Goal: Information Seeking & Learning: Learn about a topic

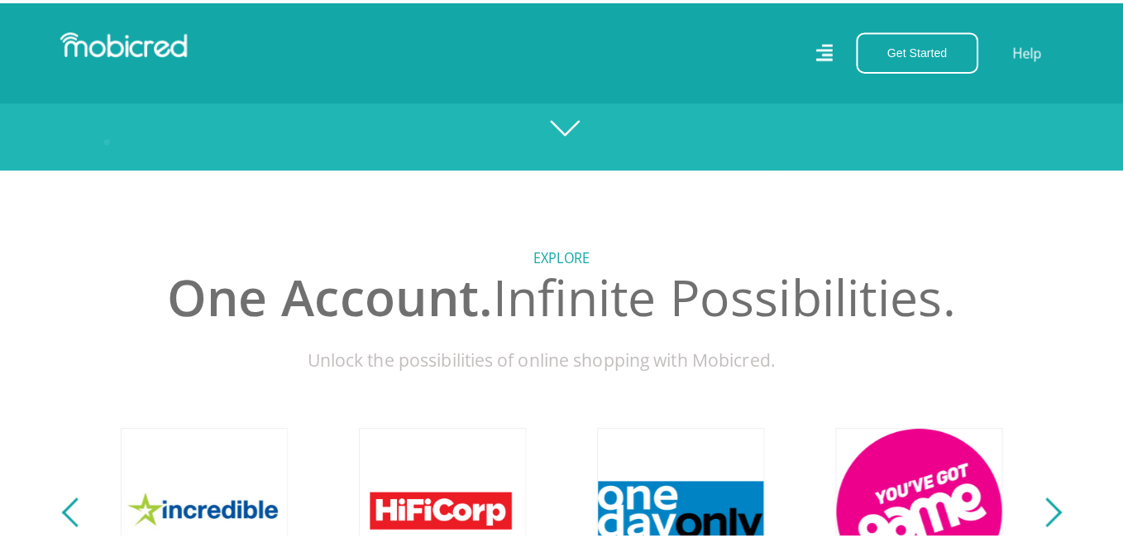
scroll to position [331, 0]
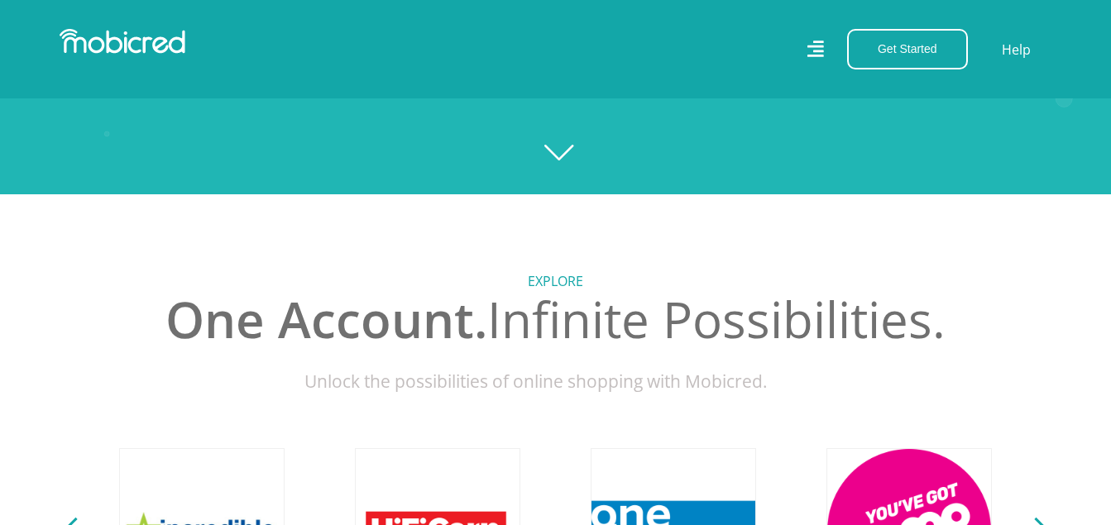
click at [816, 45] on icon at bounding box center [815, 48] width 17 height 23
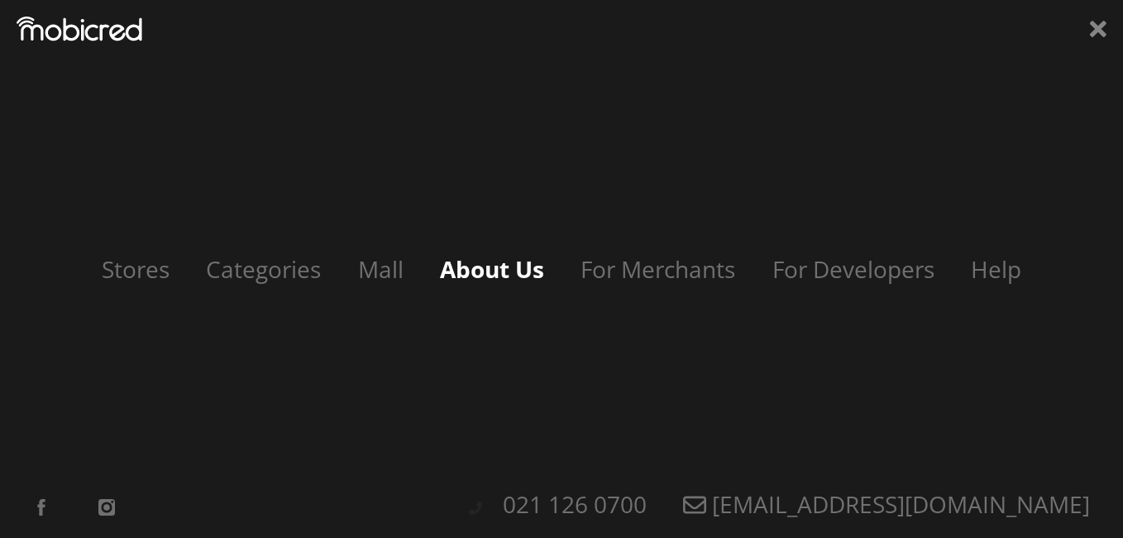
scroll to position [0, 3772]
click at [501, 272] on link "About Us" at bounding box center [491, 268] width 137 height 31
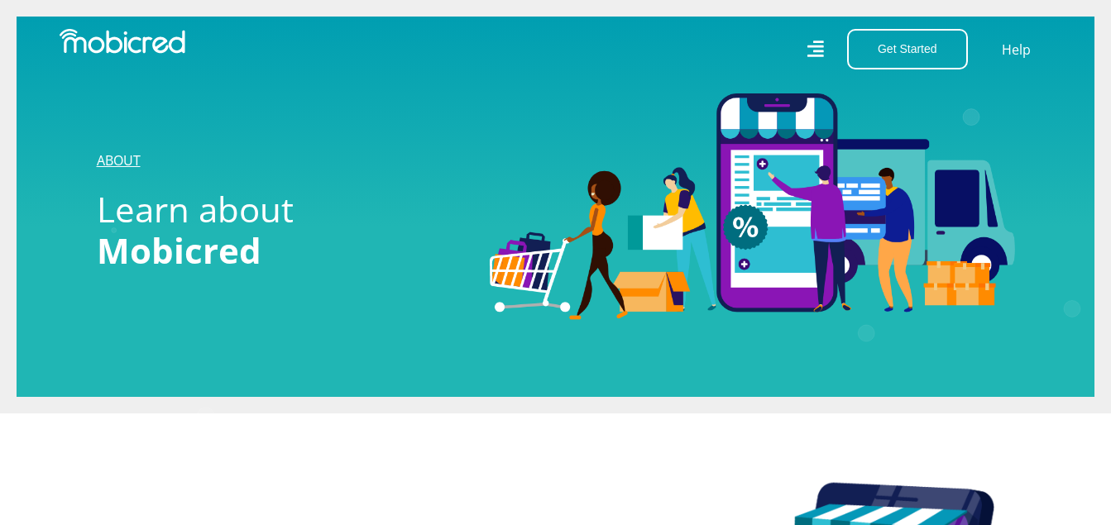
click at [118, 155] on link "ABOUT" at bounding box center [119, 160] width 44 height 18
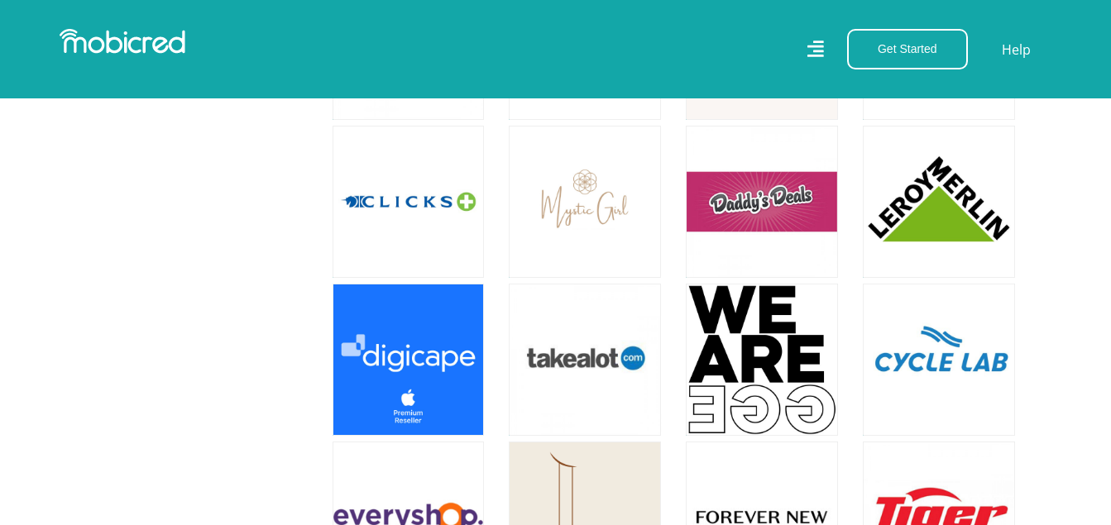
scroll to position [1460, 0]
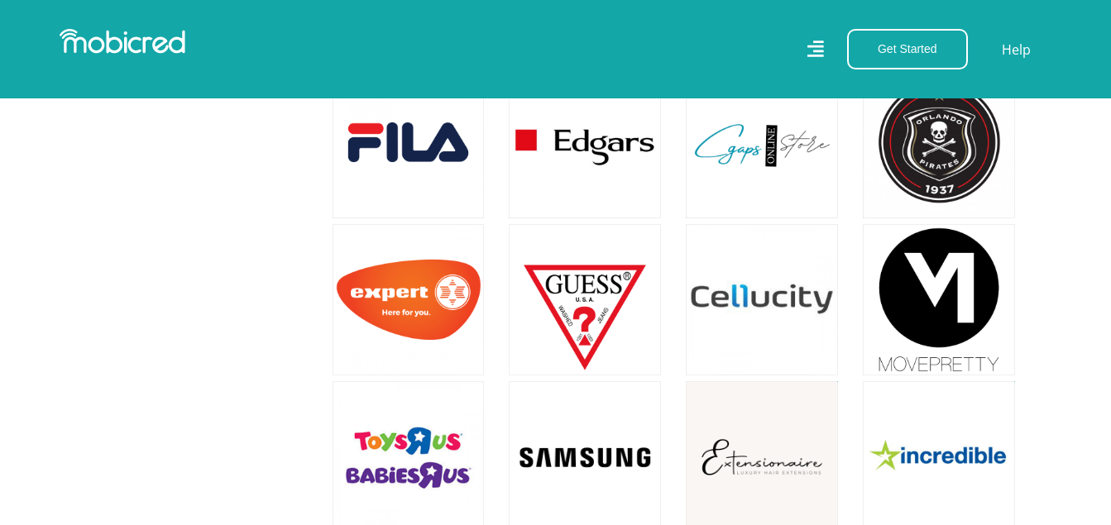
click at [815, 45] on icon at bounding box center [814, 49] width 17 height 17
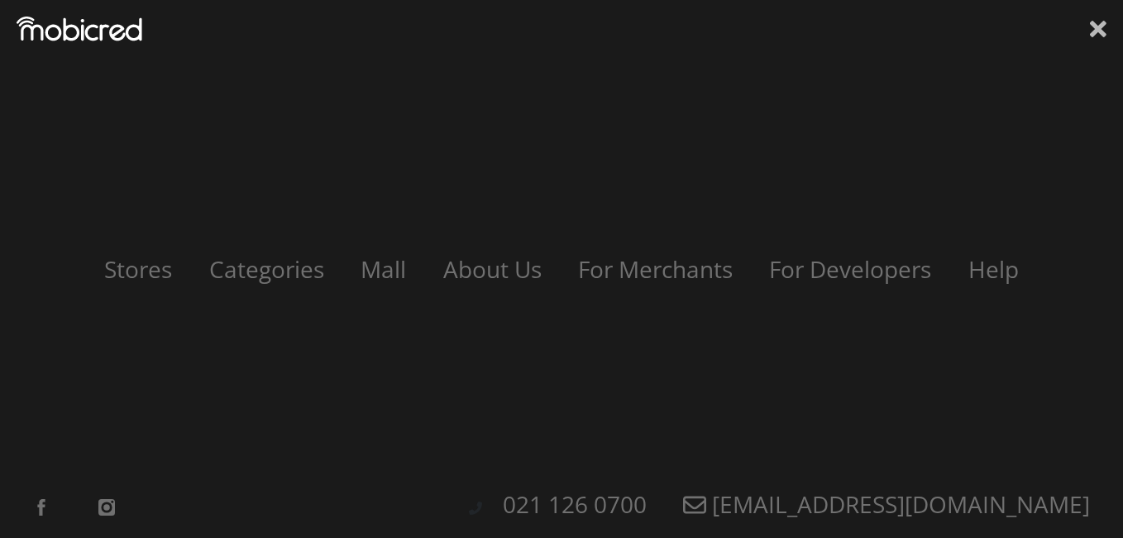
click at [1091, 27] on icon at bounding box center [1098, 29] width 17 height 25
